Goal: Check status: Check status

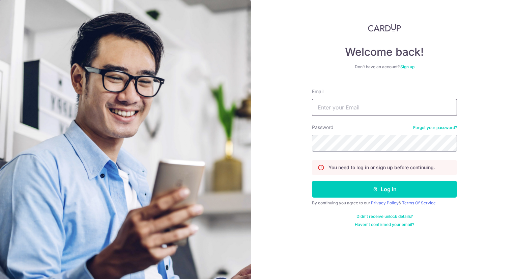
drag, startPoint x: 322, startPoint y: 109, endPoint x: 338, endPoint y: 113, distance: 16.1
click at [322, 109] on input "Email" at bounding box center [384, 107] width 145 height 17
type input "[EMAIL_ADDRESS][DOMAIN_NAME]"
click at [312, 181] on button "Log in" at bounding box center [384, 189] width 145 height 17
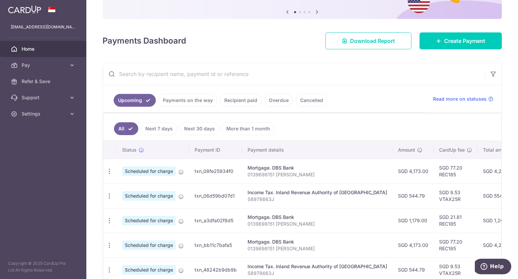
click at [194, 101] on link "Payments on the way" at bounding box center [188, 100] width 59 height 13
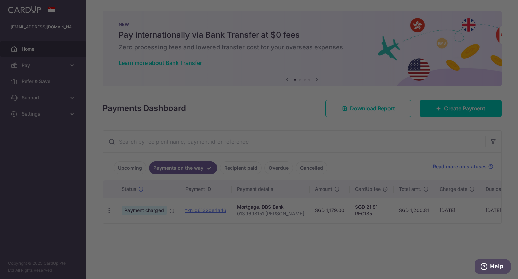
click at [409, 228] on div at bounding box center [262, 141] width 524 height 282
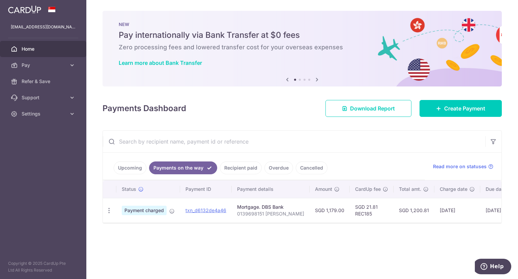
click at [131, 164] on link "Upcoming" at bounding box center [130, 167] width 33 height 13
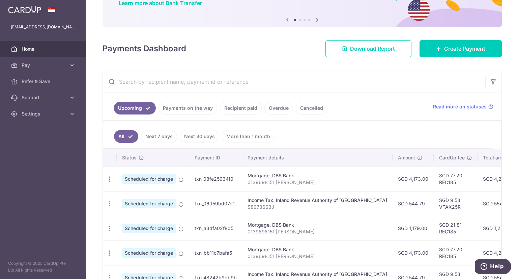
scroll to position [68, 0]
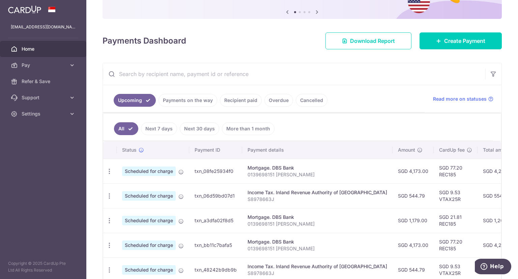
click at [328, 165] on div "Mortgage. DBS Bank" at bounding box center [318, 167] width 140 height 7
click at [258, 169] on div "Mortgage. DBS Bank" at bounding box center [318, 167] width 140 height 7
click at [164, 168] on span "Scheduled for charge" at bounding box center [149, 170] width 54 height 9
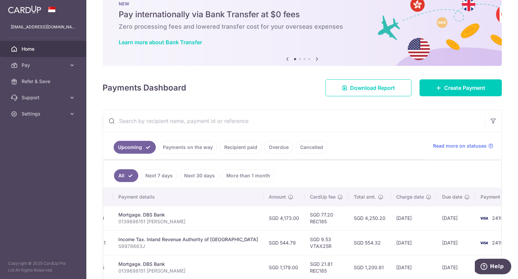
scroll to position [0, 0]
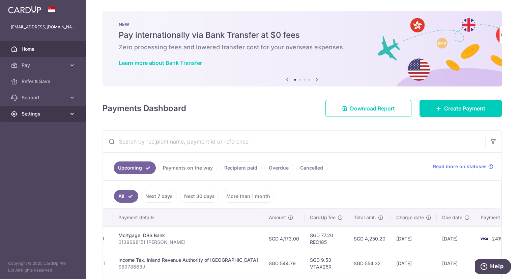
click at [42, 118] on link "Settings" at bounding box center [43, 114] width 86 height 16
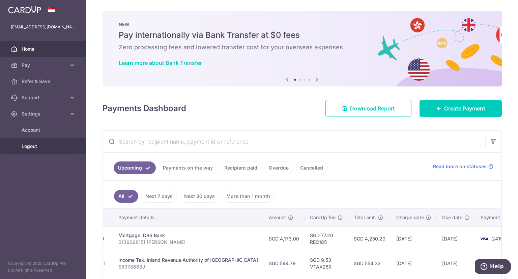
click at [39, 149] on span "Logout" at bounding box center [44, 146] width 45 height 7
